Goal: Find specific page/section: Find specific page/section

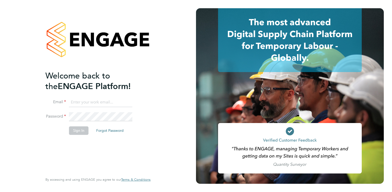
type input "kremena.petrova@coyles.co.uk"
drag, startPoint x: 71, startPoint y: 38, endPoint x: 133, endPoint y: 40, distance: 62.7
click at [133, 40] on div at bounding box center [97, 39] width 105 height 62
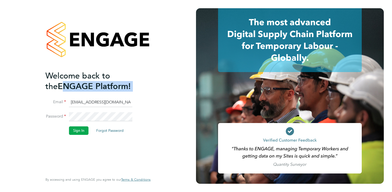
drag, startPoint x: 45, startPoint y: 87, endPoint x: 111, endPoint y: 94, distance: 66.0
click at [111, 94] on div "Welcome back to the ENGAGE Platform! Email kremena.petrova@coyles.co.uk Passwor…" at bounding box center [98, 96] width 126 height 192
copy ng-template "ENGAGE Platform! Email"
drag, startPoint x: 75, startPoint y: 128, endPoint x: 85, endPoint y: 125, distance: 9.9
click at [75, 128] on button "Sign In" at bounding box center [79, 130] width 20 height 8
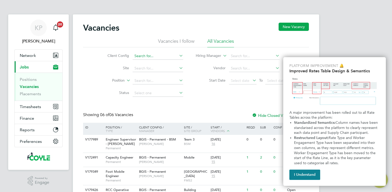
click at [162, 56] on input at bounding box center [158, 55] width 51 height 7
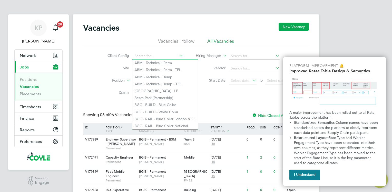
click at [178, 54] on icon at bounding box center [178, 55] width 0 height 7
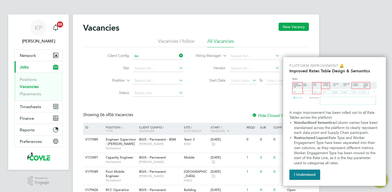
click at [162, 77] on li "ISS Mediclean Limited" at bounding box center [157, 76] width 51 height 7
type input "ISS Mediclean Limited"
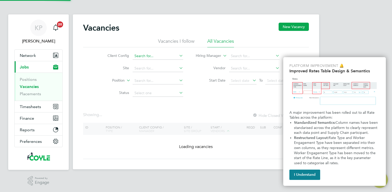
click at [171, 54] on input at bounding box center [158, 55] width 51 height 7
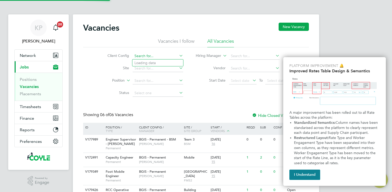
click at [167, 54] on input at bounding box center [158, 55] width 51 height 7
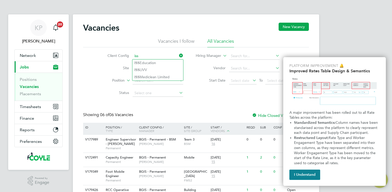
type input "iss"
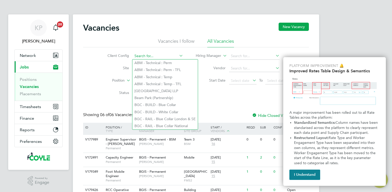
click at [142, 58] on input at bounding box center [158, 55] width 51 height 7
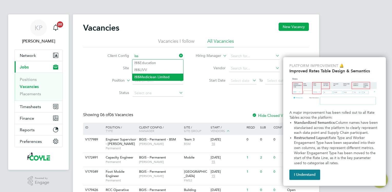
click at [158, 76] on li "ISS Mediclean Limited" at bounding box center [157, 76] width 51 height 7
type input "ISS Mediclean Limited"
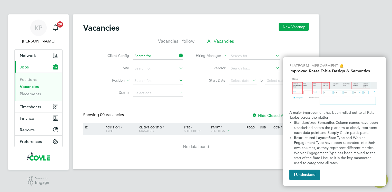
click at [163, 56] on input at bounding box center [158, 55] width 51 height 7
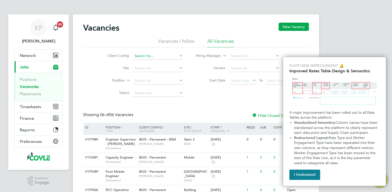
click at [163, 56] on input at bounding box center [158, 55] width 51 height 7
click at [158, 63] on li "ISS Education" at bounding box center [157, 62] width 51 height 7
type input "ISS Education"
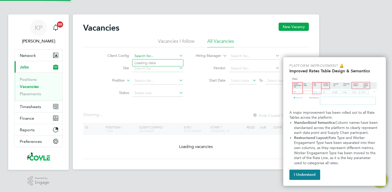
click at [158, 55] on input at bounding box center [158, 55] width 51 height 7
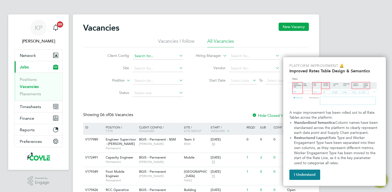
click at [156, 56] on input at bounding box center [158, 55] width 51 height 7
click at [164, 62] on li "ISS Mediclean Limited" at bounding box center [157, 62] width 51 height 7
type input "ISS Mediclean Limited"
drag, startPoint x: 163, startPoint y: 55, endPoint x: 138, endPoint y: 55, distance: 25.2
click at [138, 55] on input at bounding box center [158, 55] width 51 height 7
